Goal: Information Seeking & Learning: Compare options

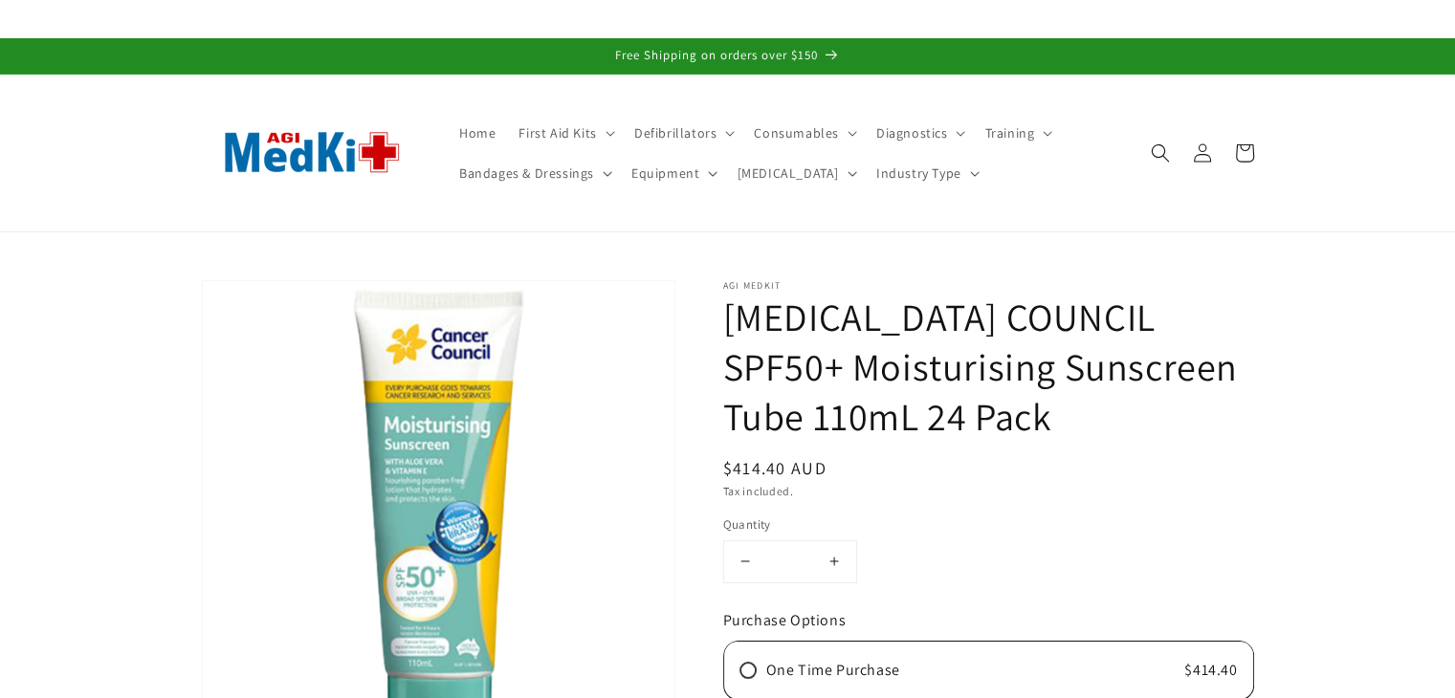
drag, startPoint x: 724, startPoint y: 469, endPoint x: 839, endPoint y: 475, distance: 115.0
click at [839, 475] on div "Regular price $414.40 AUD Regular price Sale price $414.40 AUD Unit price / per…" at bounding box center [988, 468] width 531 height 26
copy span "$414.40 AUD"
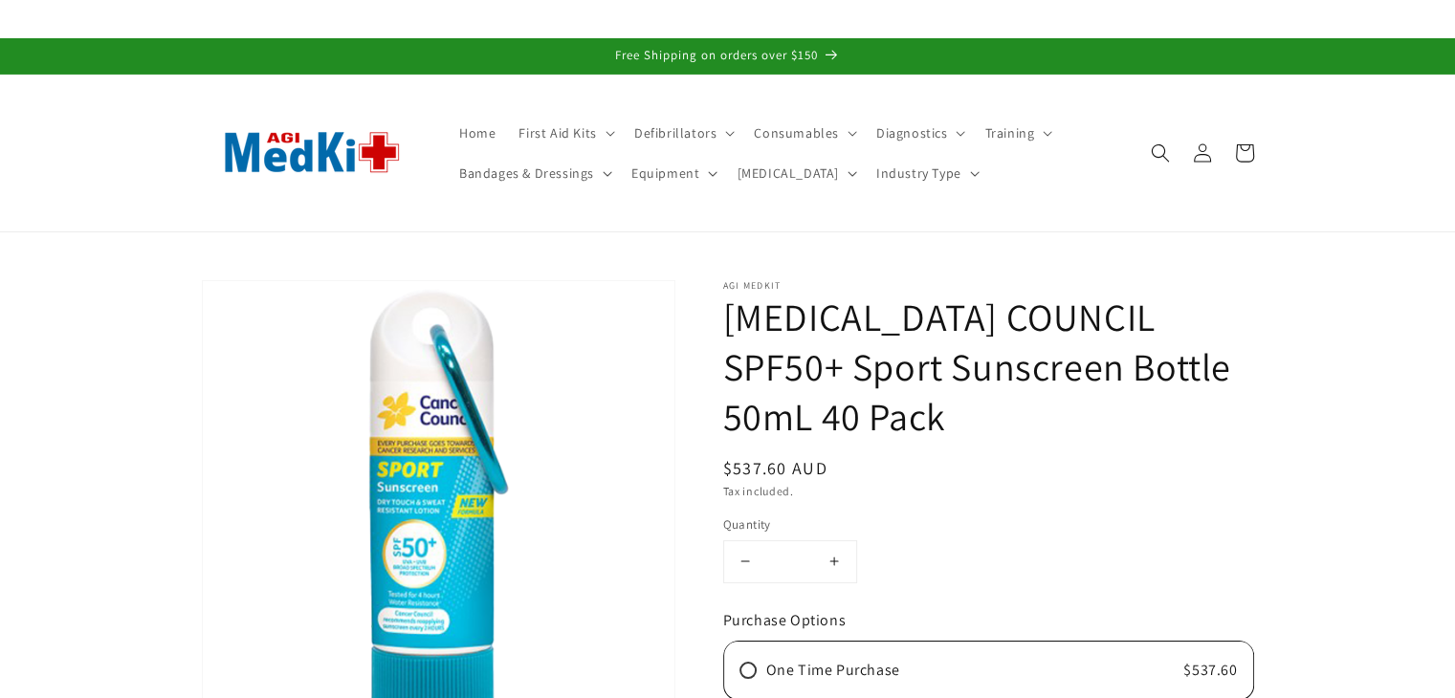
drag, startPoint x: 725, startPoint y: 420, endPoint x: 837, endPoint y: 420, distance: 111.9
click at [837, 455] on div "Regular price $537.60 AUD Regular price Sale price $537.60 AUD Unit price / per…" at bounding box center [988, 468] width 531 height 26
copy span "$537.60 AUD"
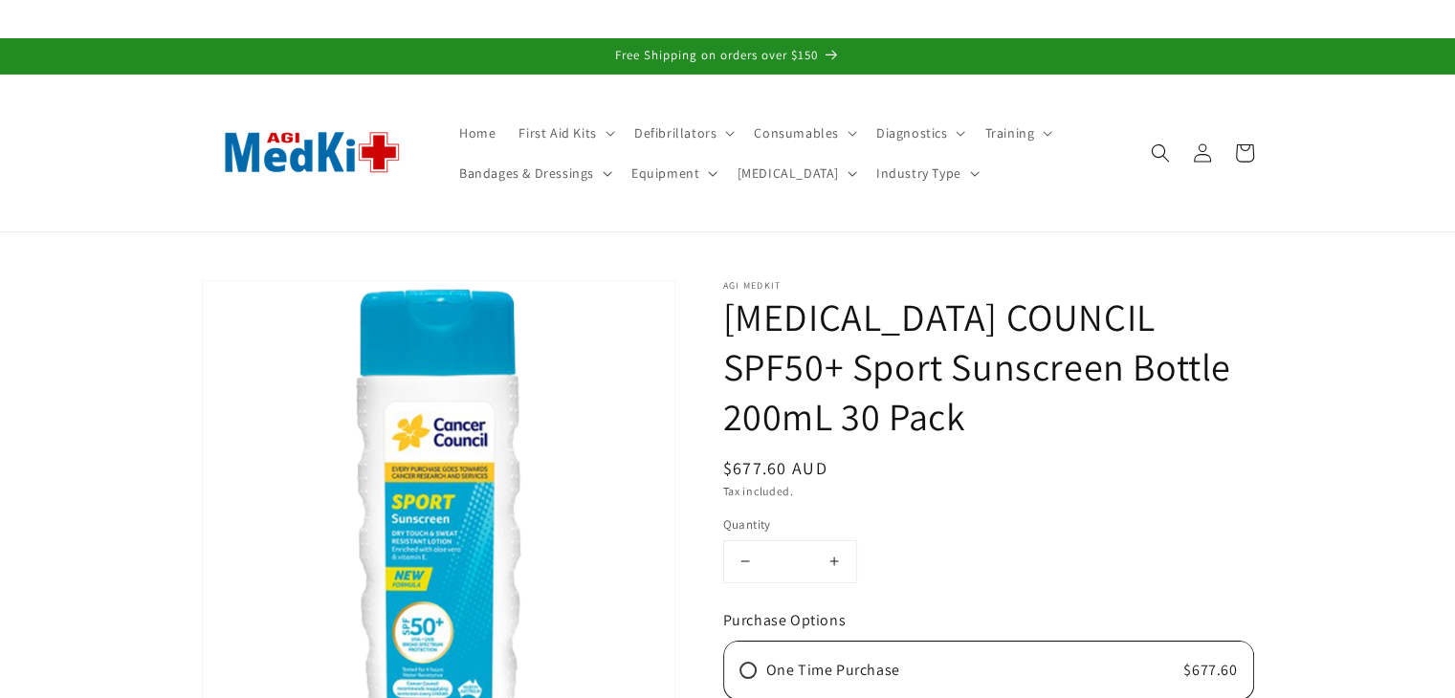
drag, startPoint x: 719, startPoint y: 414, endPoint x: 853, endPoint y: 421, distance: 134.1
copy span "$677.60 AUD"
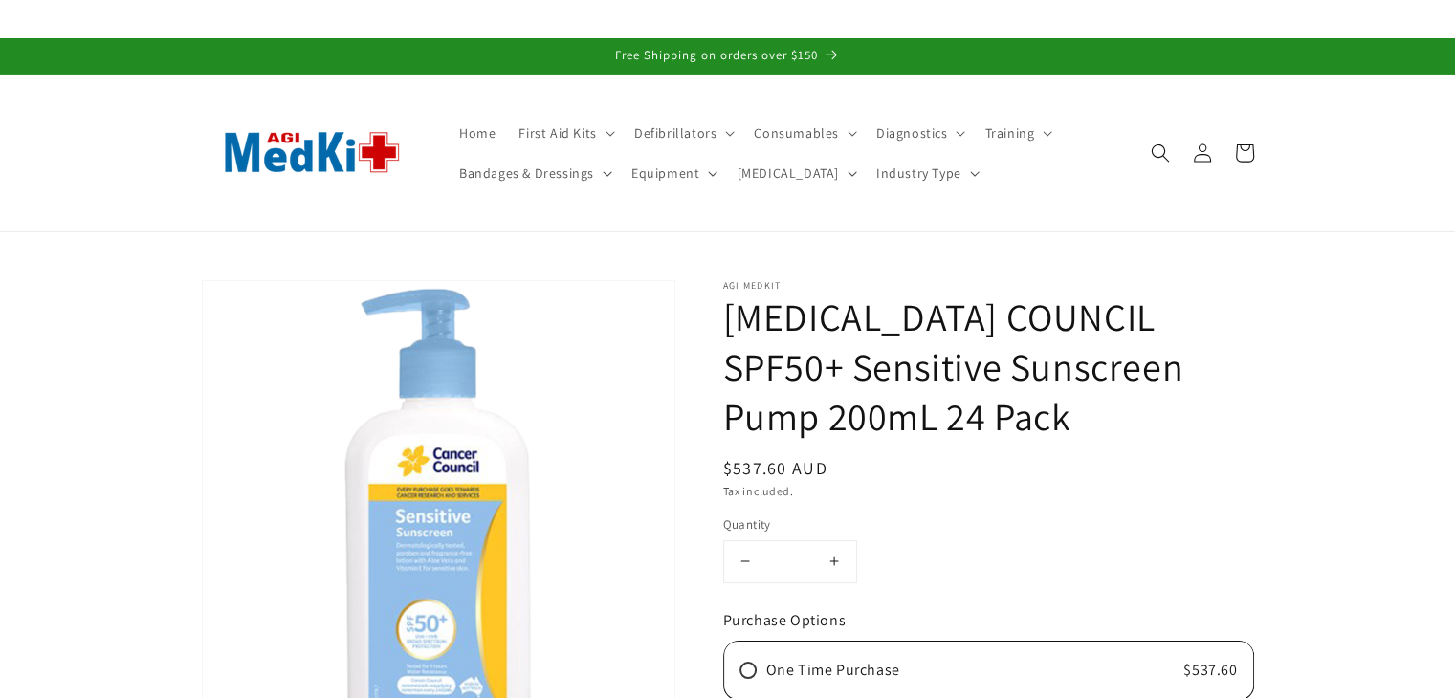
drag, startPoint x: 0, startPoint y: 0, endPoint x: 727, endPoint y: 434, distance: 846.7
click at [727, 434] on h1 "CANCER COUNCIL SPF50+ Sensitive Sunscreen Pump 200mL 24 Pack" at bounding box center [988, 366] width 531 height 149
drag, startPoint x: 722, startPoint y: 472, endPoint x: 830, endPoint y: 458, distance: 108.9
copy span "$537.60 AUD"
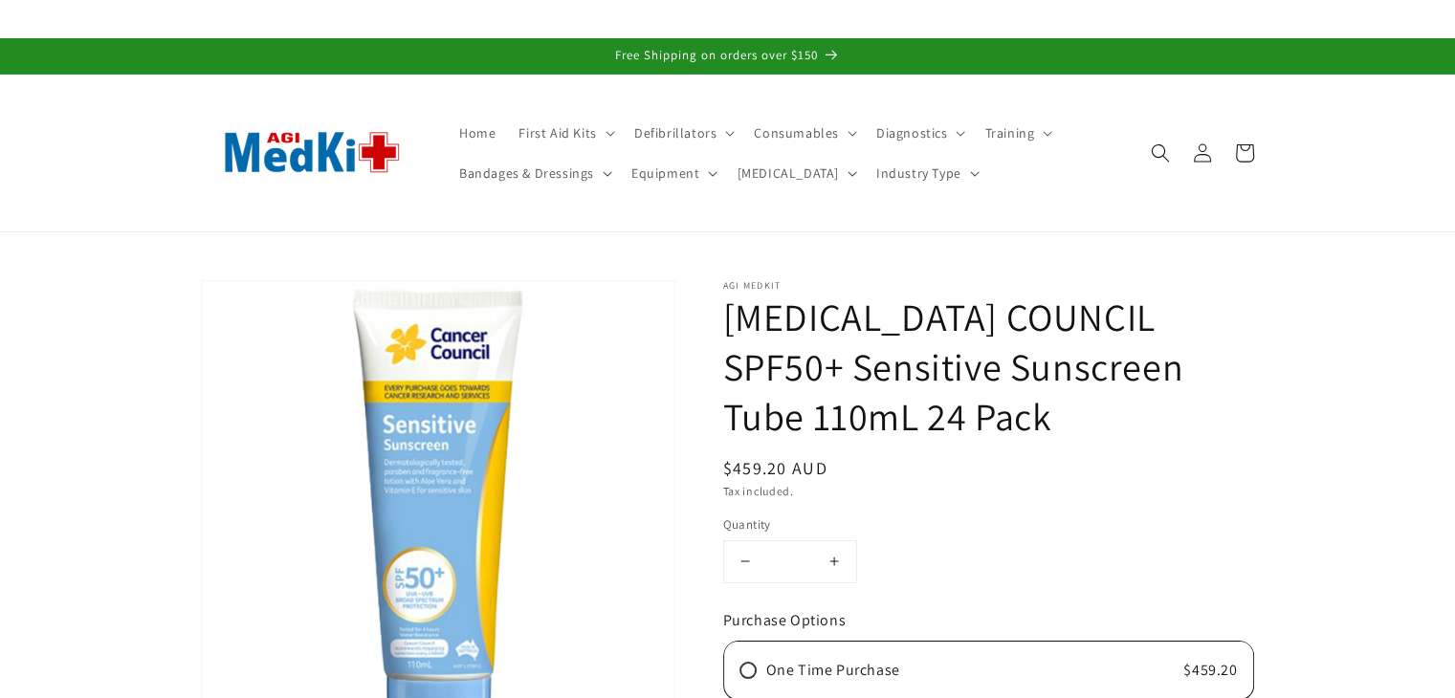
drag, startPoint x: 723, startPoint y: 465, endPoint x: 847, endPoint y: 464, distance: 124.3
click at [847, 464] on div "Regular price $459.20 AUD Regular price Sale price $459.20 AUD Unit price / per…" at bounding box center [988, 468] width 531 height 26
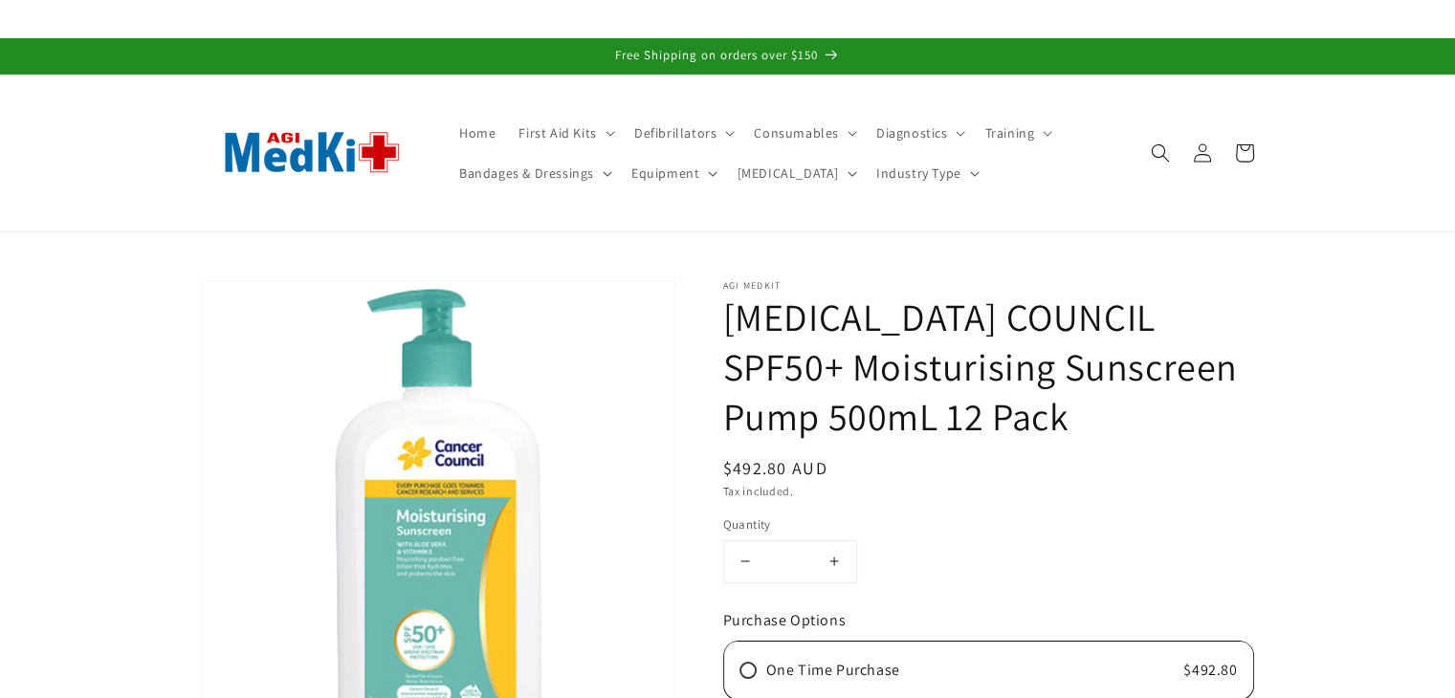
click at [735, 475] on span "$492.80 AUD" at bounding box center [775, 468] width 104 height 22
drag, startPoint x: 718, startPoint y: 468, endPoint x: 850, endPoint y: 450, distance: 133.2
copy span "$492.80 AUD"
drag, startPoint x: 723, startPoint y: 460, endPoint x: 860, endPoint y: 449, distance: 137.2
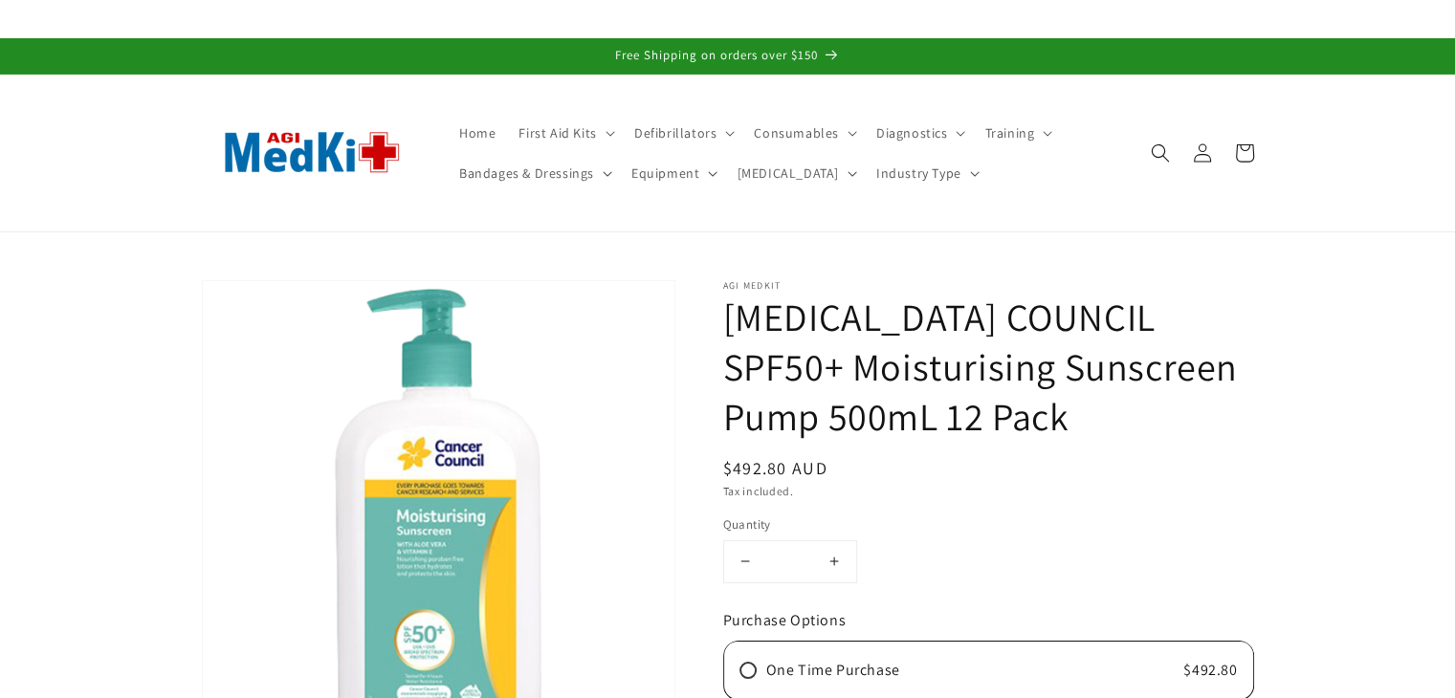
copy span "$492.80 AUD"
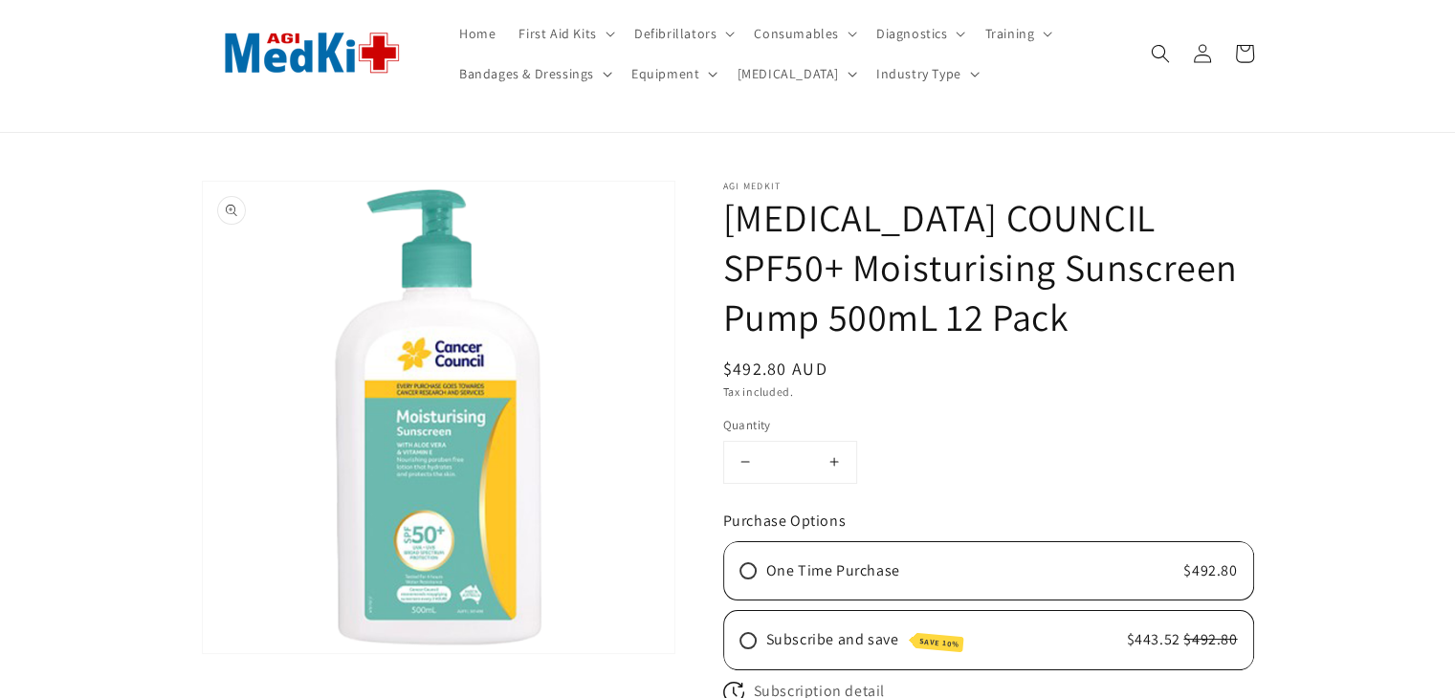
scroll to position [287, 0]
